Goal: Information Seeking & Learning: Find specific fact

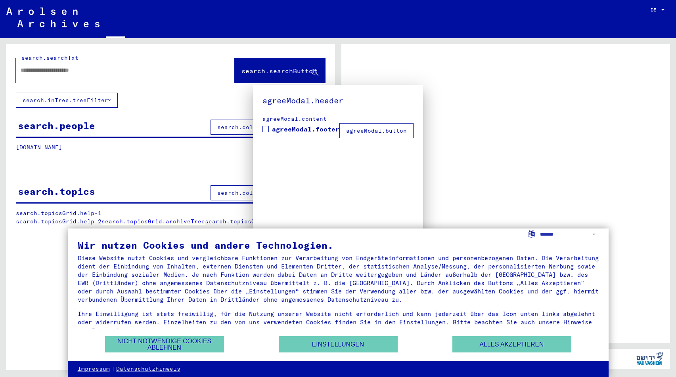
click at [660, 11] on div at bounding box center [338, 188] width 676 height 377
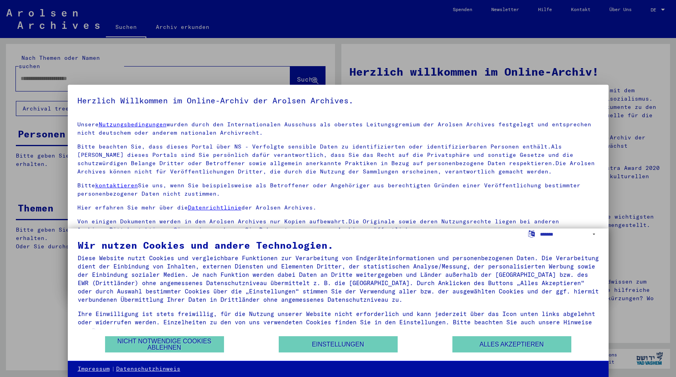
click at [658, 9] on div at bounding box center [338, 188] width 676 height 377
click at [664, 8] on div at bounding box center [338, 188] width 676 height 377
click at [207, 345] on button "Nicht notwendige Cookies ablehnen" at bounding box center [164, 345] width 119 height 16
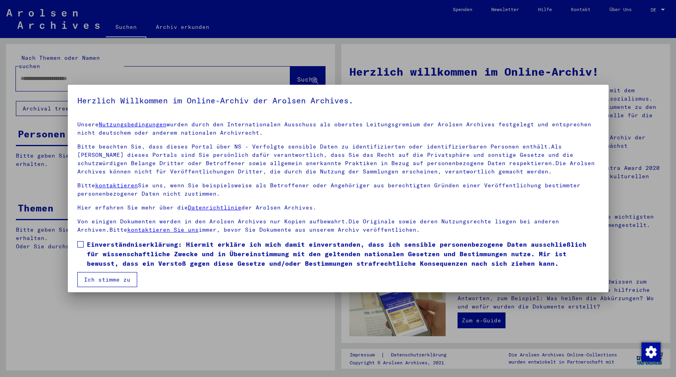
click at [663, 11] on div at bounding box center [338, 188] width 676 height 377
click at [98, 280] on button "Ich stimme zu" at bounding box center [107, 279] width 60 height 15
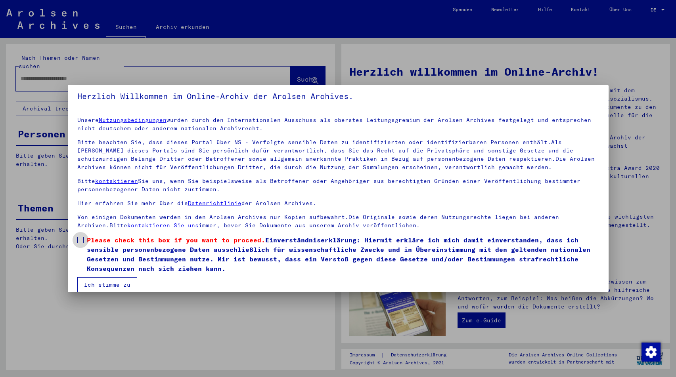
click at [79, 242] on span at bounding box center [80, 240] width 6 height 6
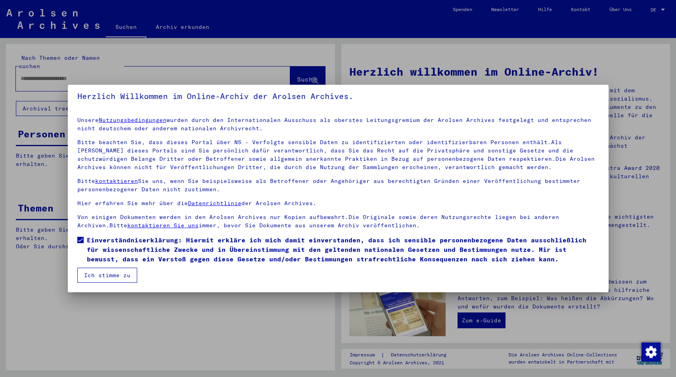
click at [113, 278] on button "Ich stimme zu" at bounding box center [107, 275] width 60 height 15
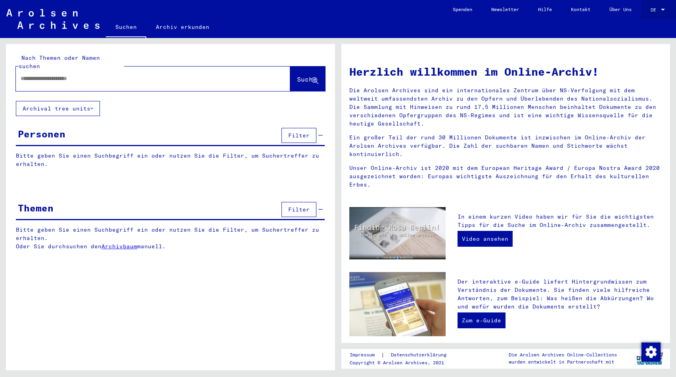
click at [664, 9] on div at bounding box center [663, 10] width 4 height 2
click at [649, 12] on span "English" at bounding box center [642, 14] width 19 height 6
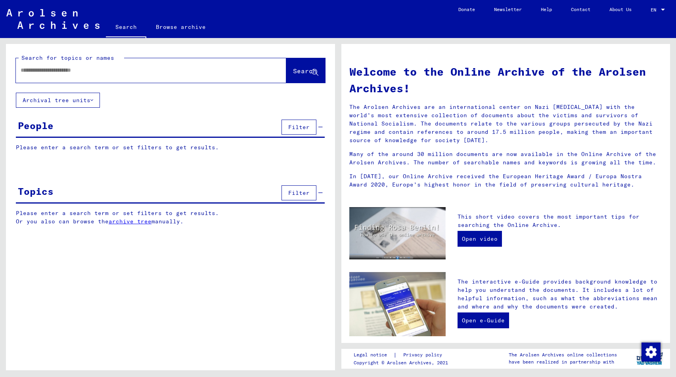
click at [113, 71] on input "text" at bounding box center [142, 70] width 242 height 8
type input "**********"
click at [298, 70] on span "Search" at bounding box center [305, 71] width 24 height 8
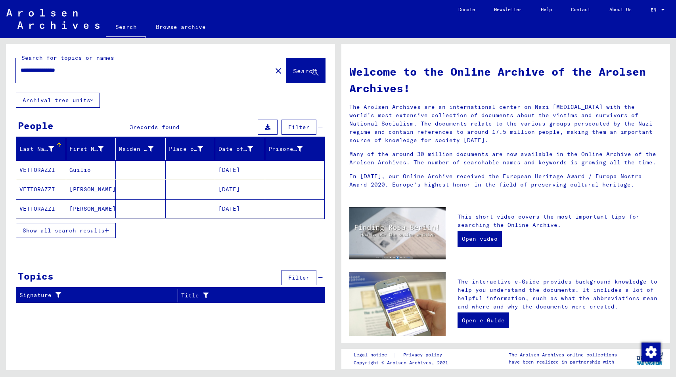
click at [40, 170] on mat-cell "VETTORAZZI" at bounding box center [41, 170] width 50 height 19
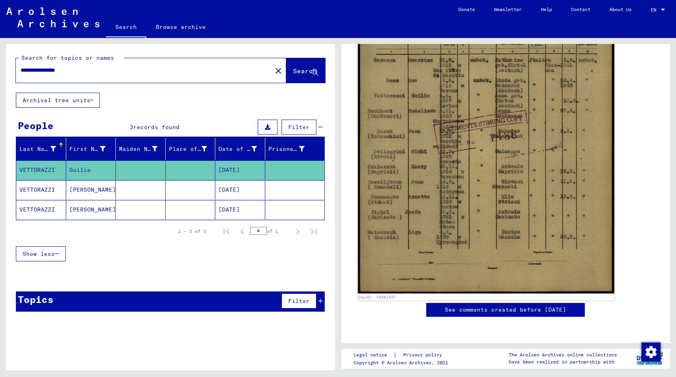
scroll to position [231, 0]
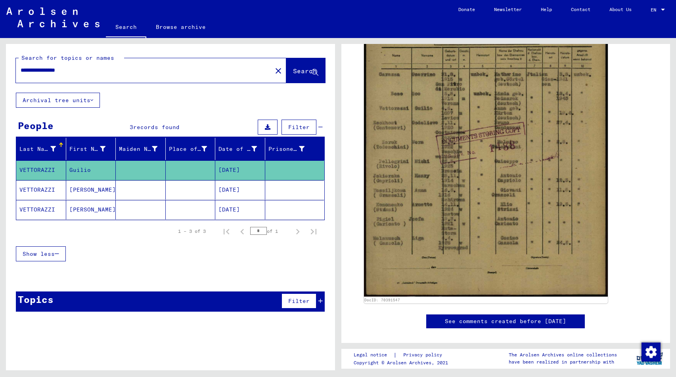
click at [46, 189] on mat-cell "VETTORAZZI" at bounding box center [41, 189] width 50 height 19
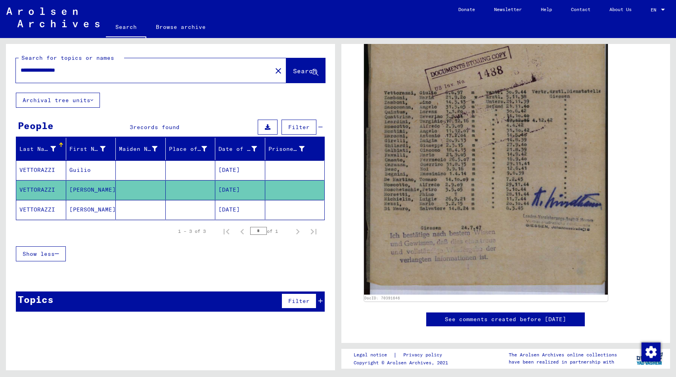
scroll to position [222, 0]
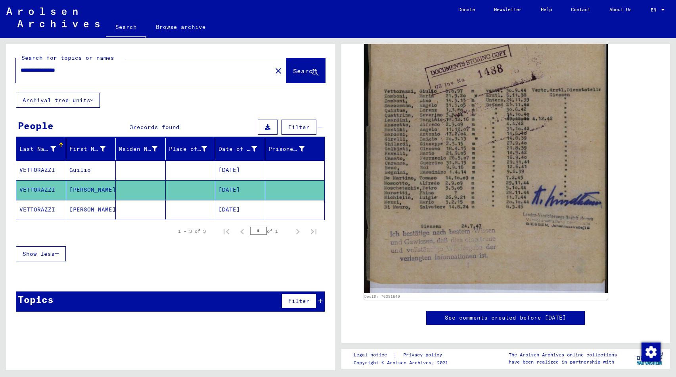
click at [43, 206] on mat-cell "VETTORAZZI" at bounding box center [41, 209] width 50 height 19
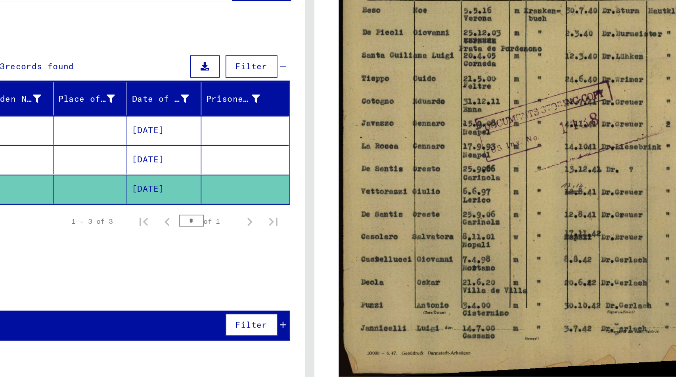
scroll to position [201, 0]
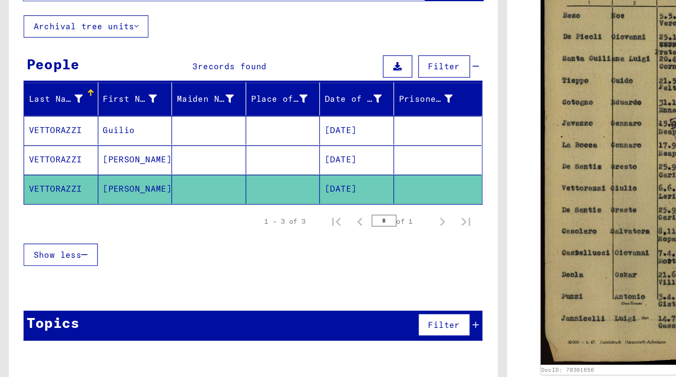
click at [46, 180] on mat-cell "VETTORAZZI" at bounding box center [41, 189] width 50 height 19
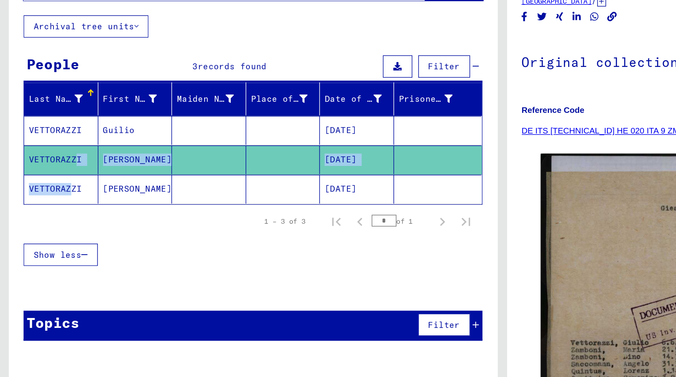
click at [47, 161] on mat-cell "VETTORAZZI" at bounding box center [41, 170] width 50 height 19
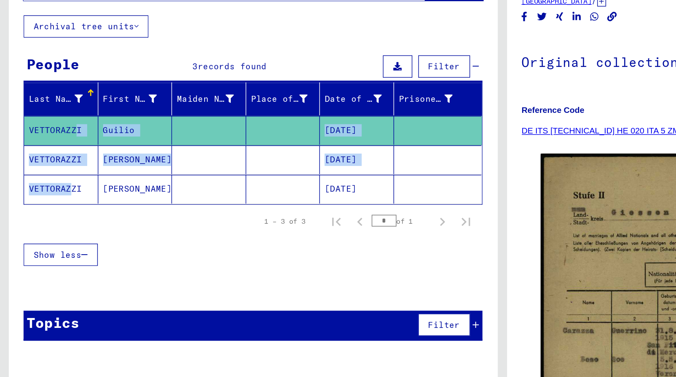
click at [270, 125] on icon at bounding box center [268, 128] width 6 height 6
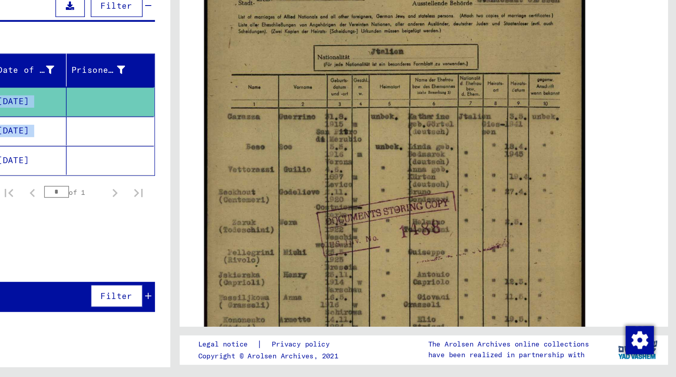
scroll to position [100, 0]
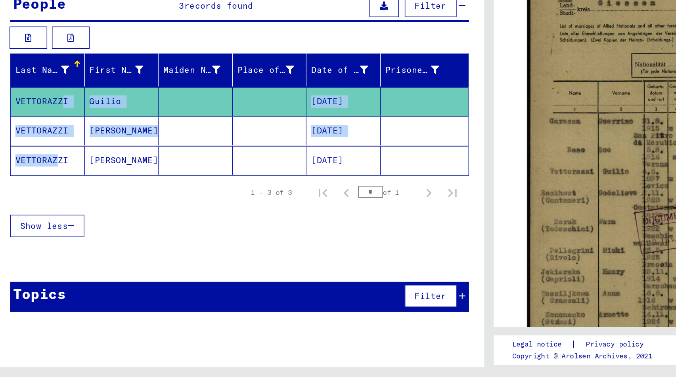
click at [36, 202] on mat-cell "VETTORAZZI" at bounding box center [41, 211] width 50 height 19
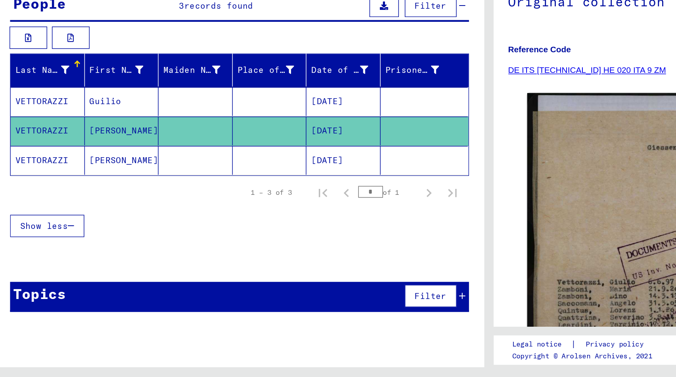
click at [265, 125] on icon at bounding box center [268, 128] width 6 height 6
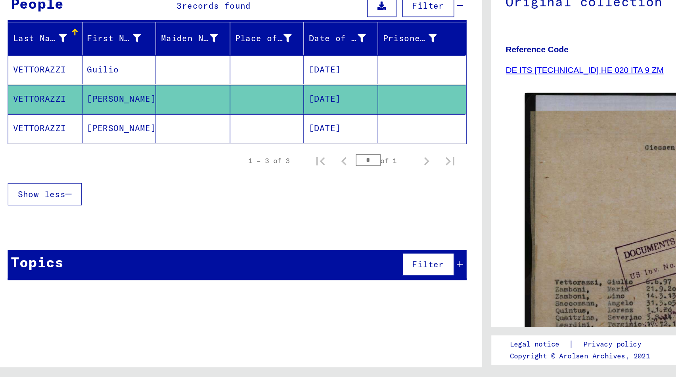
click at [67, 200] on mat-cell "[PERSON_NAME]" at bounding box center [91, 209] width 50 height 19
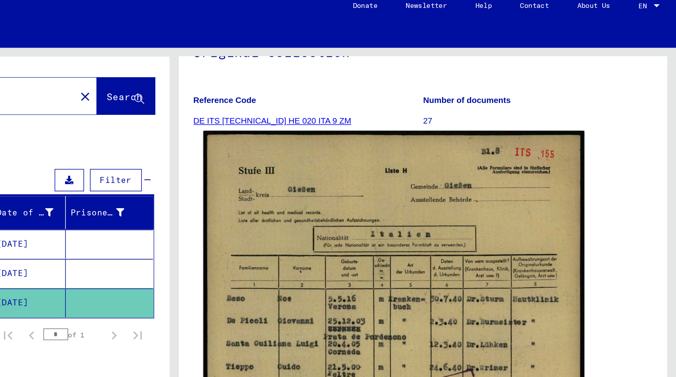
scroll to position [81, 0]
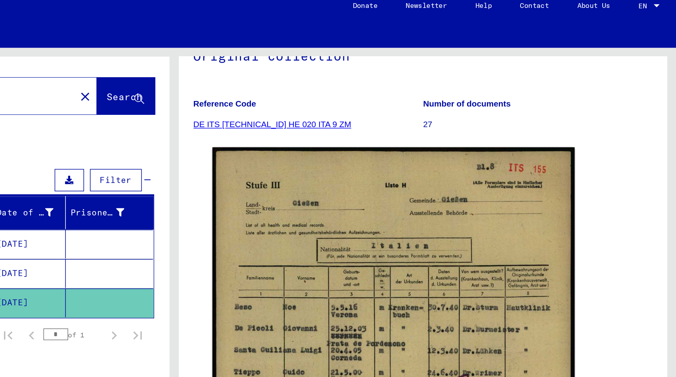
click at [351, 86] on link "DE ITS [TECHNICAL_ID] HE 020 ITA 9 ZM" at bounding box center [404, 89] width 106 height 6
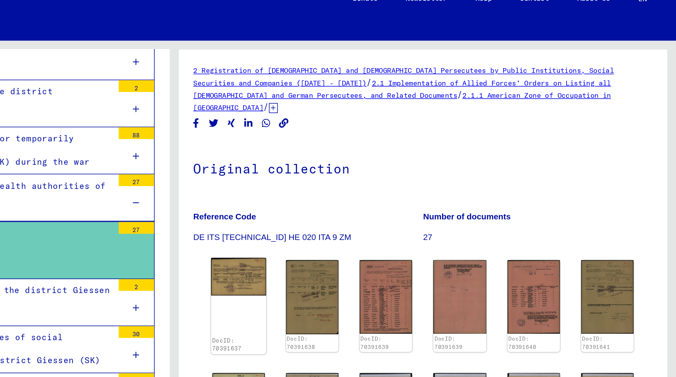
click at [363, 184] on img at bounding box center [381, 196] width 37 height 25
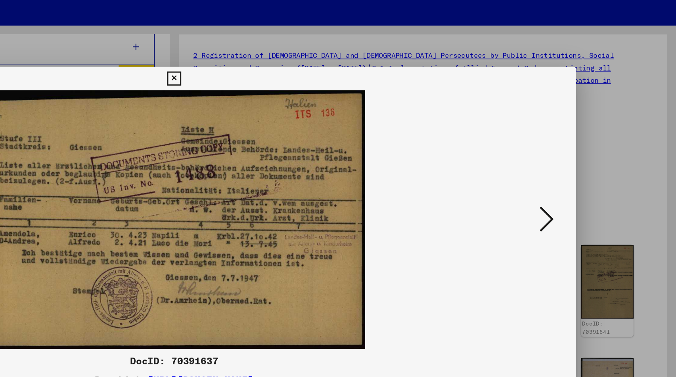
click at [165, 180] on img at bounding box center [338, 169] width 487 height 174
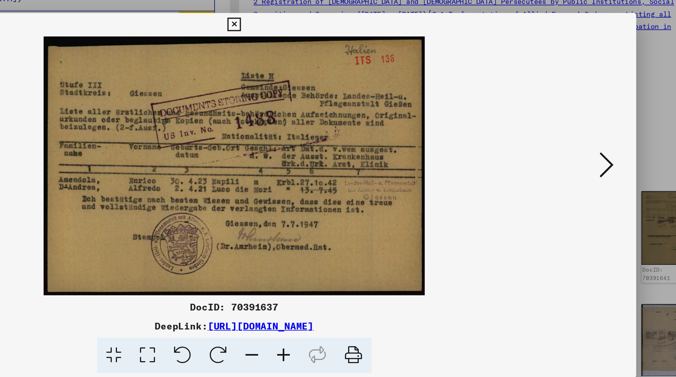
click at [584, 159] on icon at bounding box center [589, 168] width 10 height 19
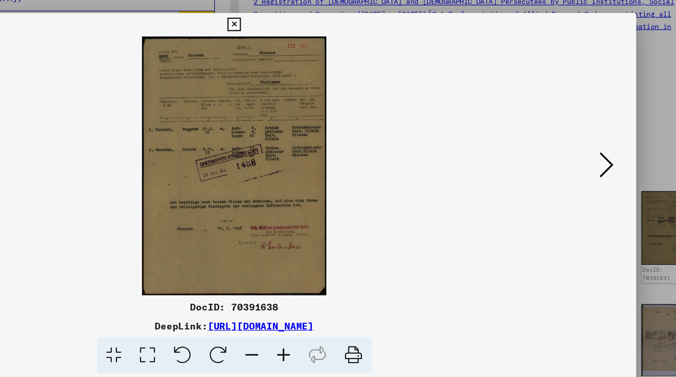
click at [584, 159] on icon at bounding box center [589, 168] width 10 height 19
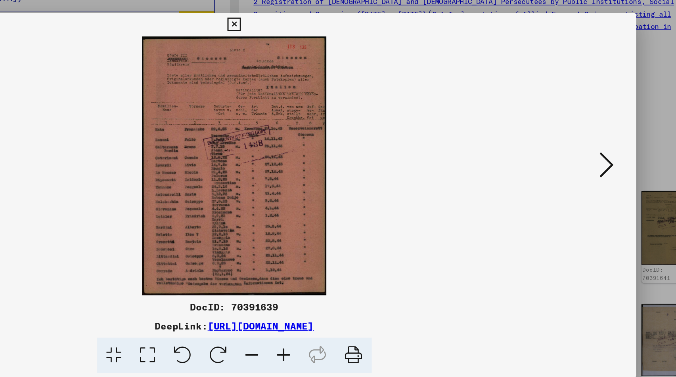
click at [584, 159] on icon at bounding box center [589, 168] width 10 height 19
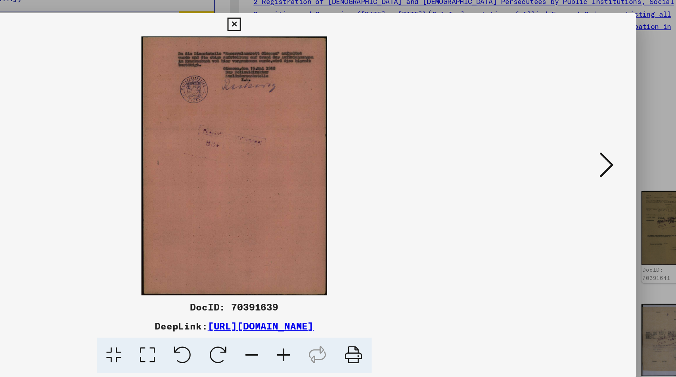
click at [584, 159] on icon at bounding box center [589, 168] width 10 height 19
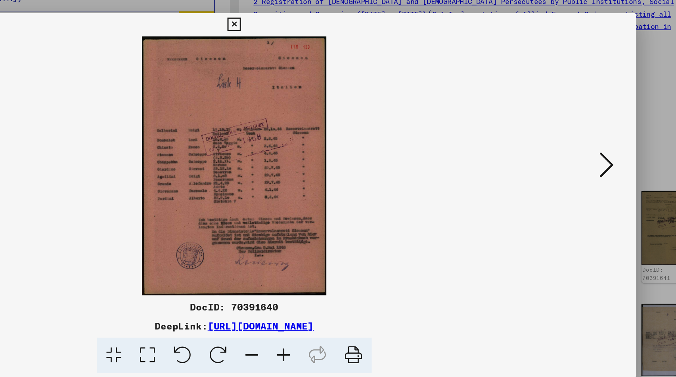
click at [584, 159] on icon at bounding box center [589, 168] width 10 height 19
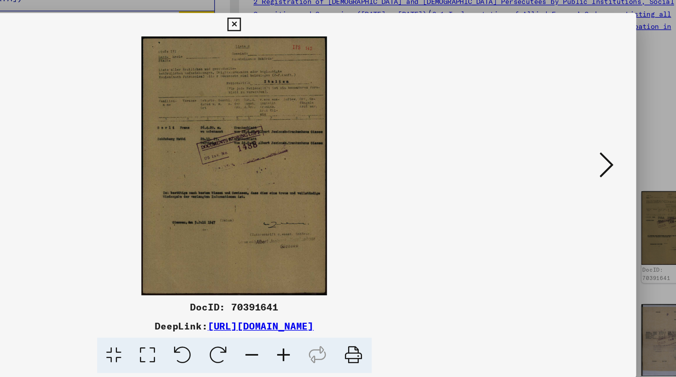
click at [584, 159] on icon at bounding box center [589, 168] width 10 height 19
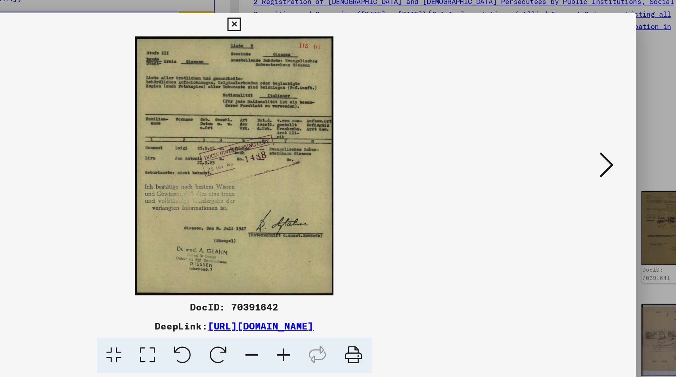
click at [584, 159] on icon at bounding box center [589, 168] width 10 height 19
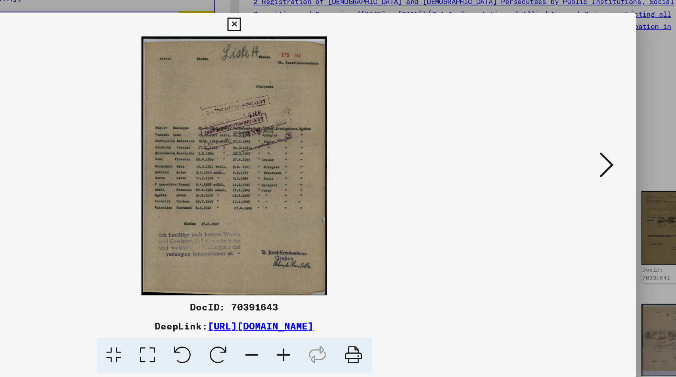
click at [584, 159] on icon at bounding box center [589, 168] width 10 height 19
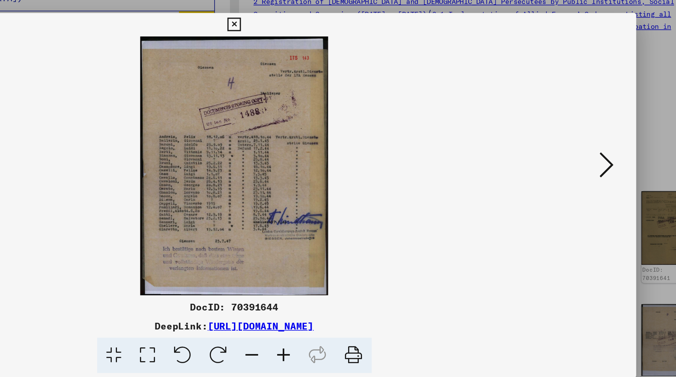
click at [584, 159] on icon at bounding box center [589, 168] width 10 height 19
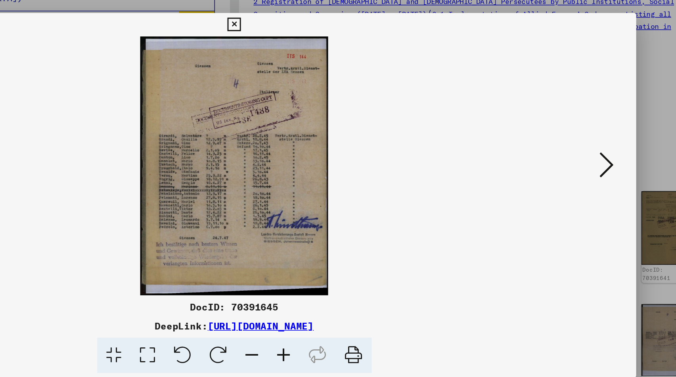
click at [584, 159] on icon at bounding box center [589, 168] width 10 height 19
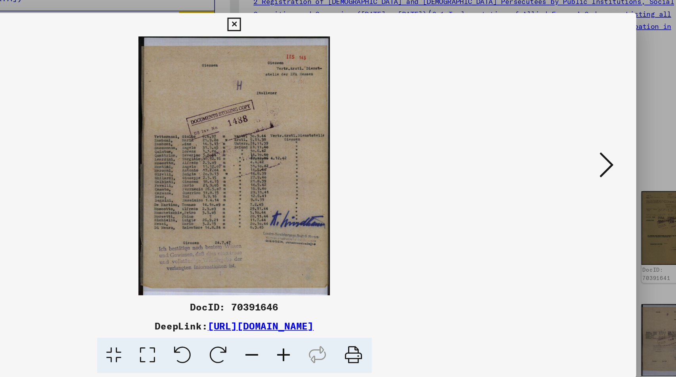
click at [584, 159] on icon at bounding box center [589, 168] width 10 height 19
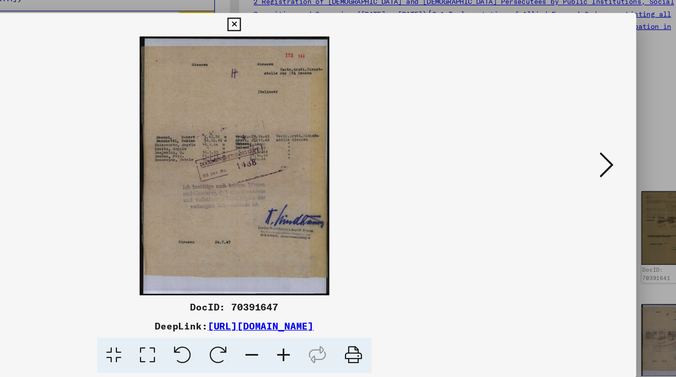
click at [584, 159] on icon at bounding box center [589, 168] width 10 height 19
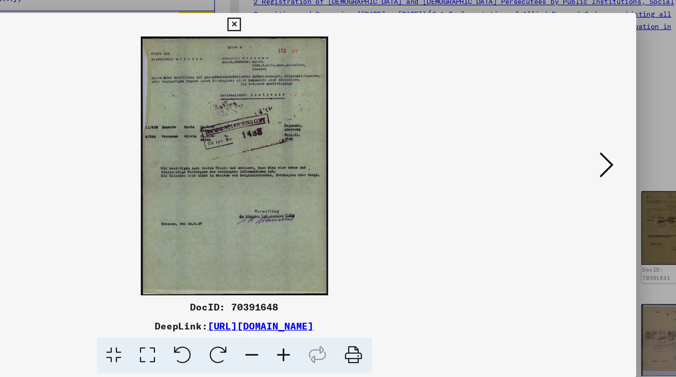
click at [584, 159] on icon at bounding box center [589, 168] width 10 height 19
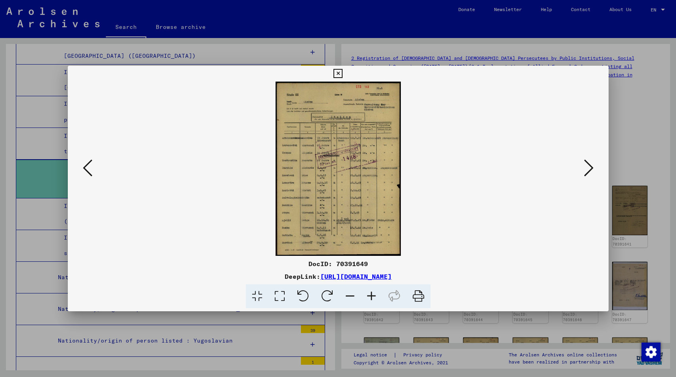
click at [595, 170] on button at bounding box center [589, 168] width 14 height 23
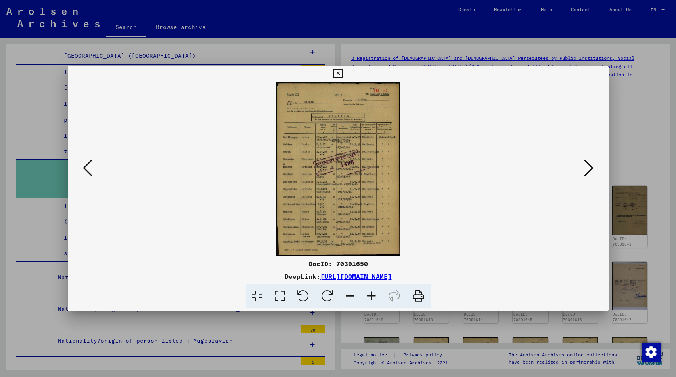
click at [595, 170] on button at bounding box center [589, 168] width 14 height 23
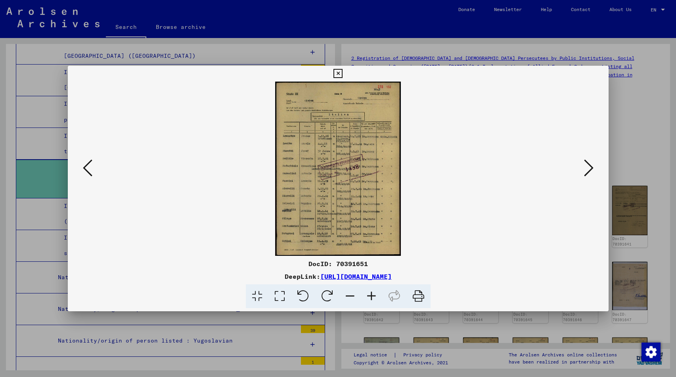
click at [595, 170] on button at bounding box center [589, 168] width 14 height 23
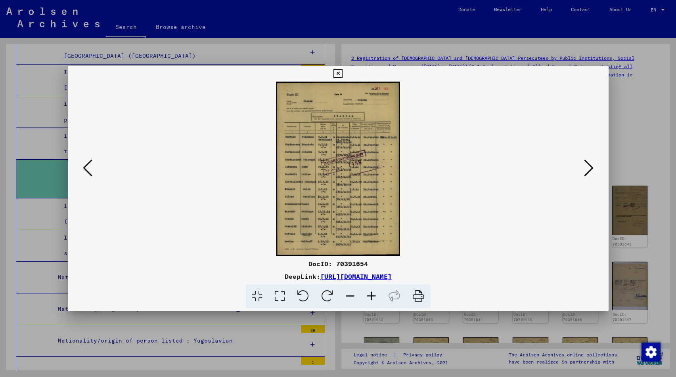
click at [595, 170] on button at bounding box center [589, 168] width 14 height 23
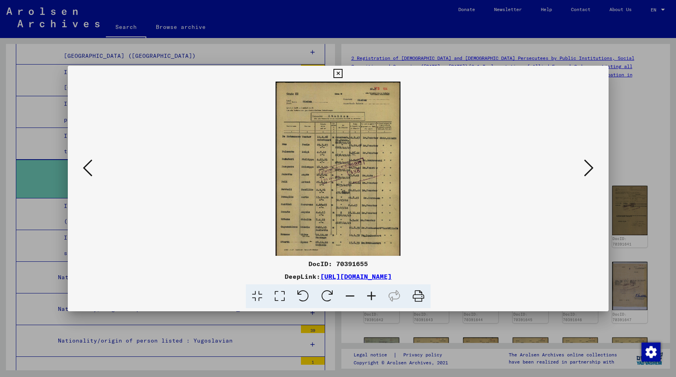
click at [595, 170] on button at bounding box center [589, 168] width 14 height 23
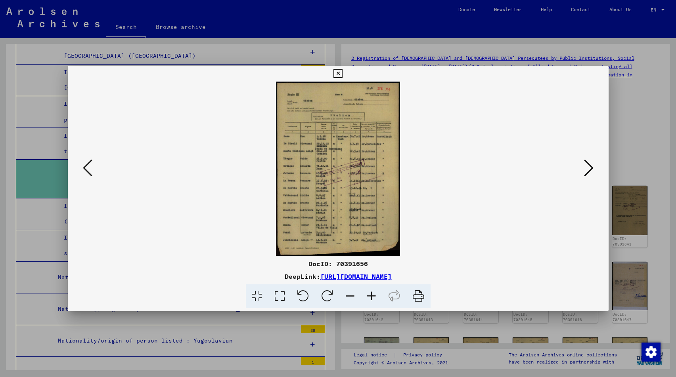
click at [595, 170] on button at bounding box center [589, 168] width 14 height 23
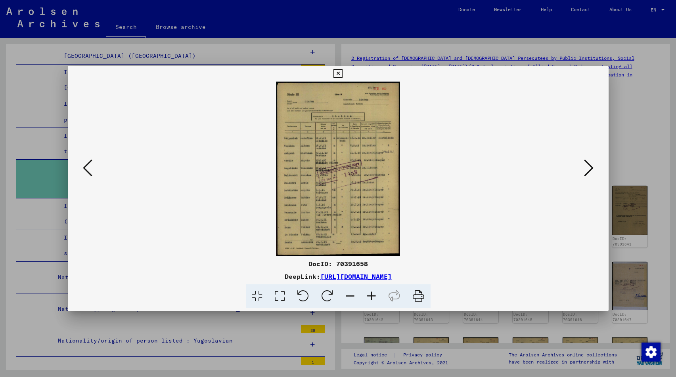
click at [595, 170] on button at bounding box center [589, 168] width 14 height 23
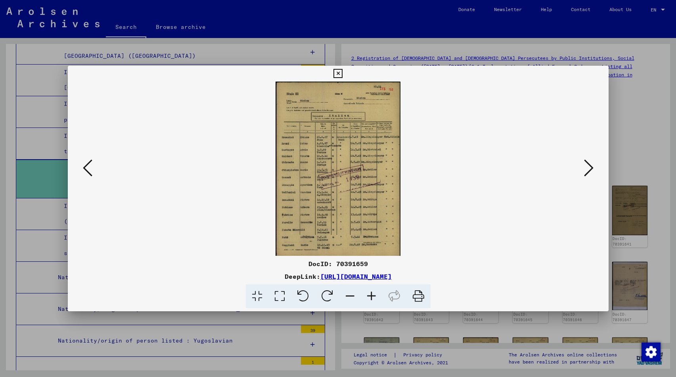
click at [79, 171] on div at bounding box center [338, 169] width 541 height 174
click at [90, 166] on icon at bounding box center [88, 168] width 10 height 19
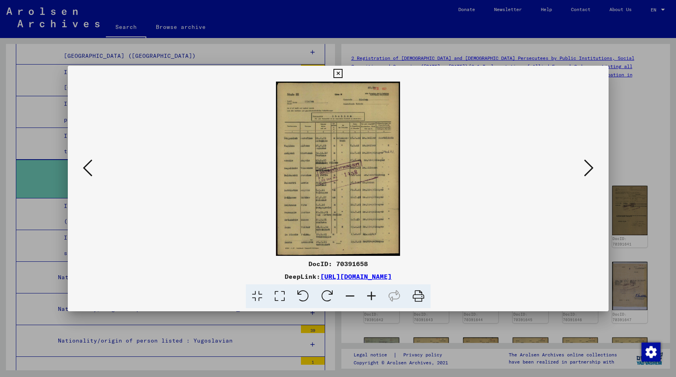
click at [343, 73] on icon at bounding box center [337, 74] width 9 height 10
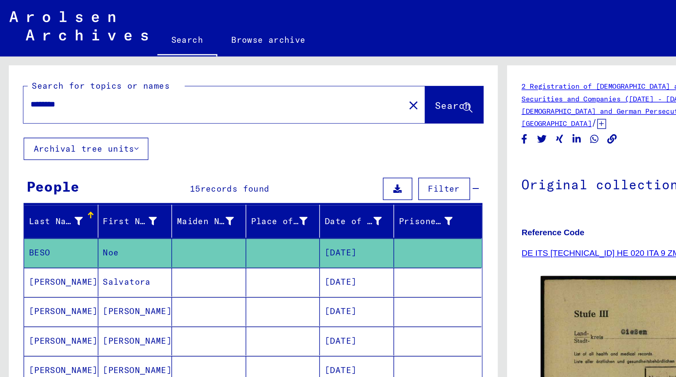
click at [274, 69] on mat-icon "close" at bounding box center [279, 71] width 10 height 10
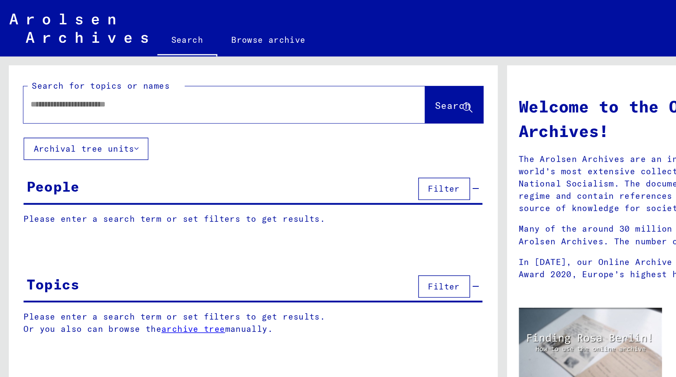
click at [80, 65] on div at bounding box center [139, 70] width 247 height 18
click at [66, 69] on input "text" at bounding box center [142, 70] width 242 height 8
type input "**********"
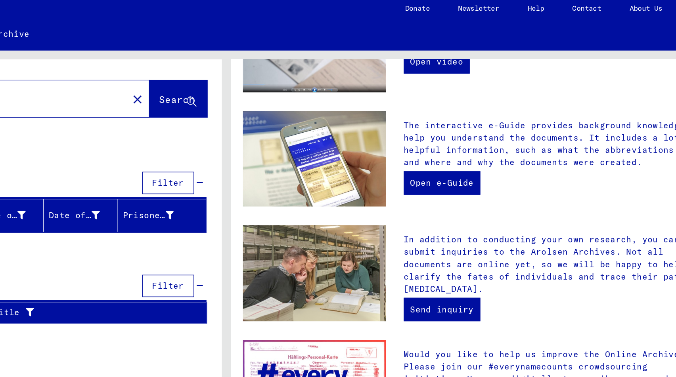
scroll to position [193, 0]
